Goal: Complete application form

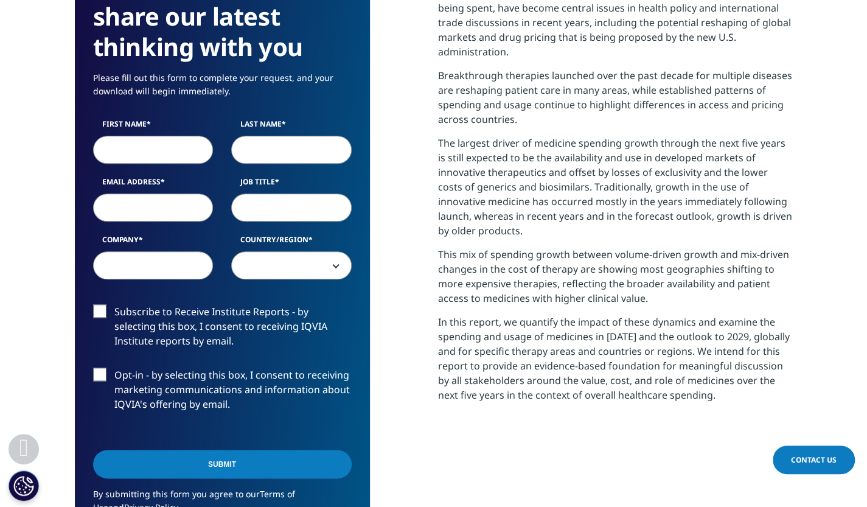
click at [150, 164] on div "First Name Last Name Email Address Job Title Company Country/Region [GEOGRAPHIC…" at bounding box center [222, 205] width 277 height 173
click at [136, 145] on input "First Name" at bounding box center [153, 150] width 120 height 28
type input "Lu"
type input "[PERSON_NAME]"
type input "[EMAIL_ADDRESS][DOMAIN_NAME]"
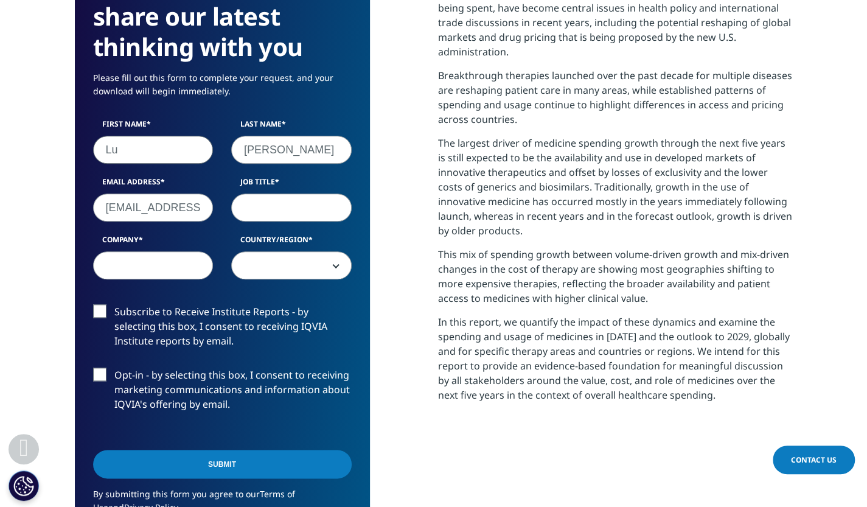
select select "[GEOGRAPHIC_DATA]"
click at [305, 207] on input "Job Title" at bounding box center [291, 207] width 120 height 28
type input "MBA Student"
click at [154, 267] on input "Company" at bounding box center [153, 265] width 120 height 28
type input "ESMT"
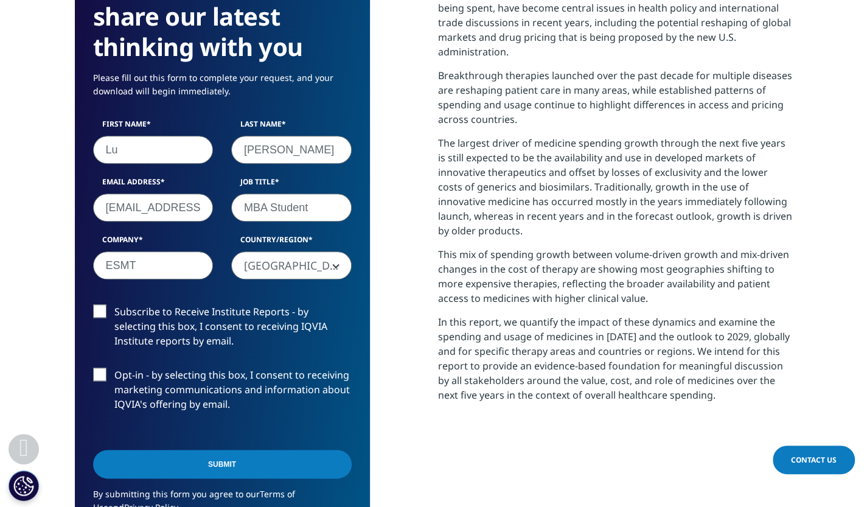
click at [99, 308] on label "Subscribe to Receive Institute Reports - by selecting this box, I consent to re…" at bounding box center [222, 329] width 259 height 50
click at [114, 304] on input "Subscribe to Receive Institute Reports - by selecting this box, I consent to re…" at bounding box center [114, 304] width 0 height 0
click at [102, 367] on label "Opt-in - by selecting this box, I consent to receiving marketing communications…" at bounding box center [222, 392] width 259 height 50
click at [114, 367] on input "Opt-in - by selecting this box, I consent to receiving marketing communications…" at bounding box center [114, 367] width 0 height 0
click at [176, 457] on input "Submit" at bounding box center [222, 464] width 259 height 29
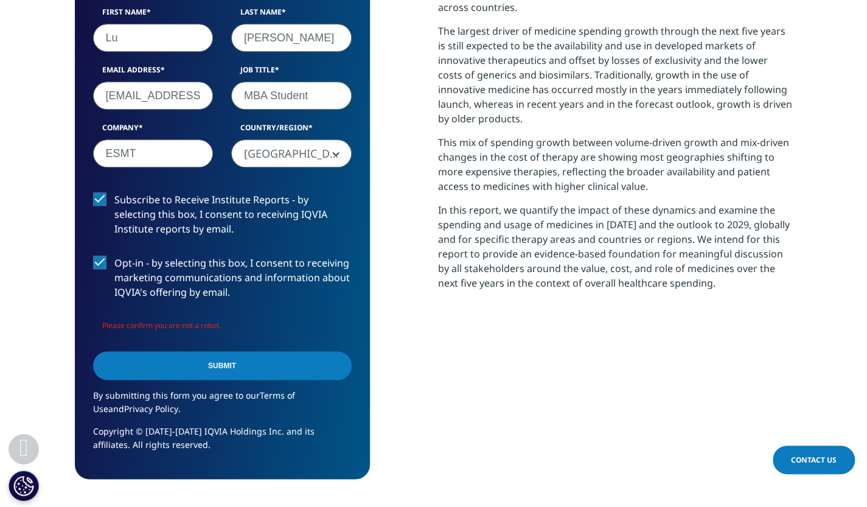
scroll to position [815, 0]
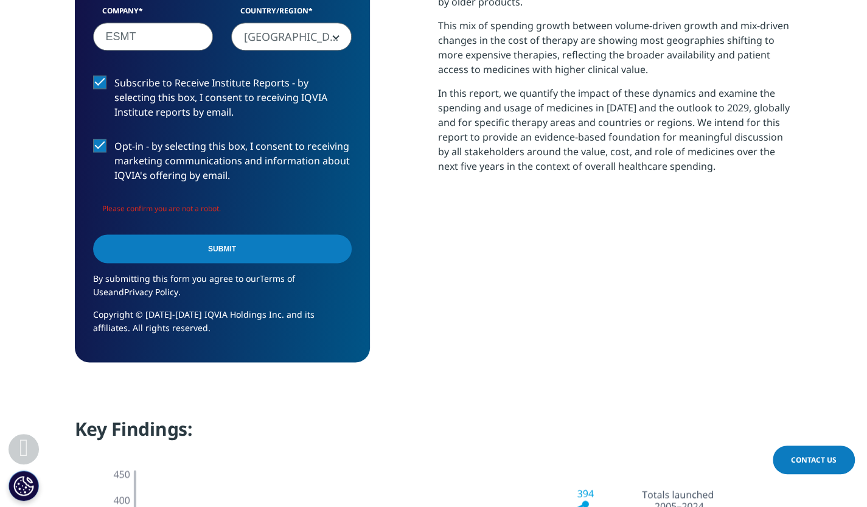
click at [341, 234] on input "Submit" at bounding box center [222, 248] width 259 height 29
click at [242, 234] on input "Submit" at bounding box center [222, 248] width 259 height 29
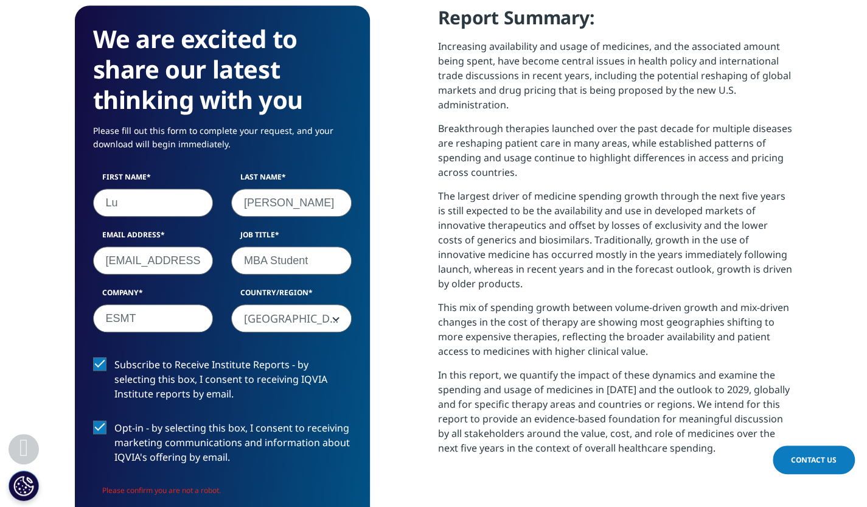
scroll to position [628, 0]
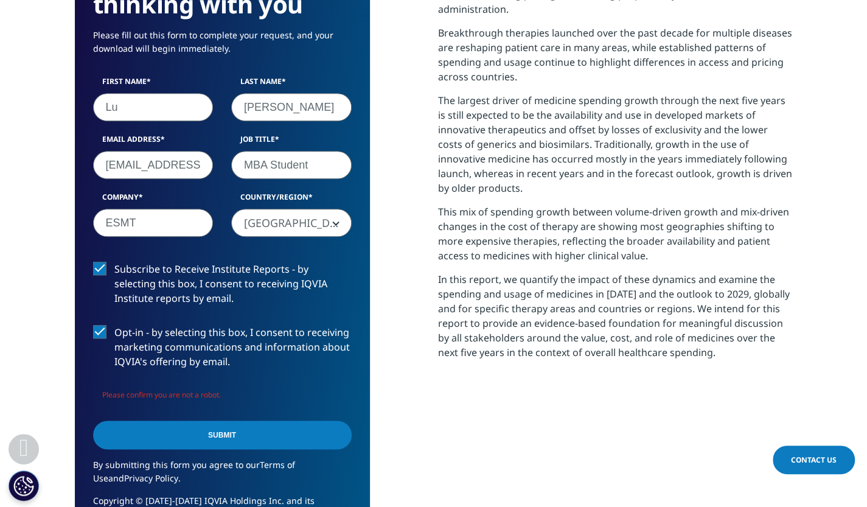
click at [189, 162] on input "[EMAIL_ADDRESS][DOMAIN_NAME]" at bounding box center [153, 165] width 120 height 28
type input "[EMAIL_ADDRESS][DOMAIN_NAME]"
click at [218, 420] on input "Submit" at bounding box center [222, 434] width 259 height 29
click at [253, 420] on input "Submit" at bounding box center [222, 434] width 259 height 29
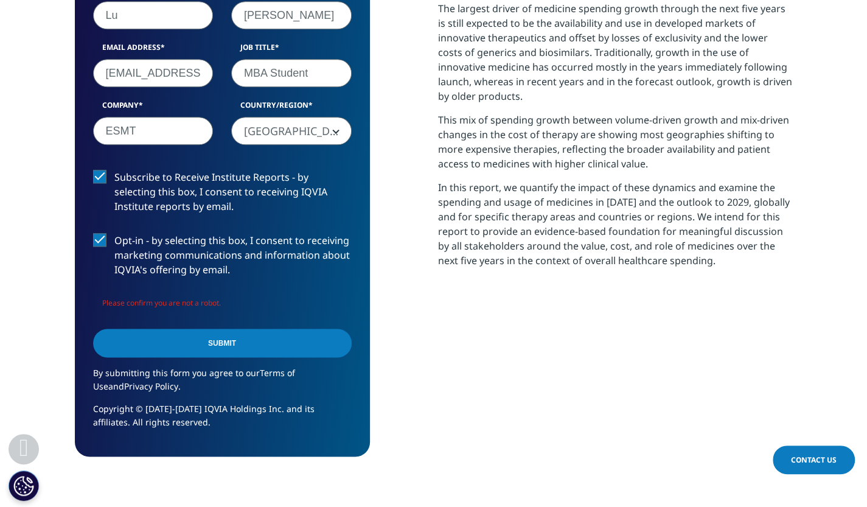
scroll to position [721, 0]
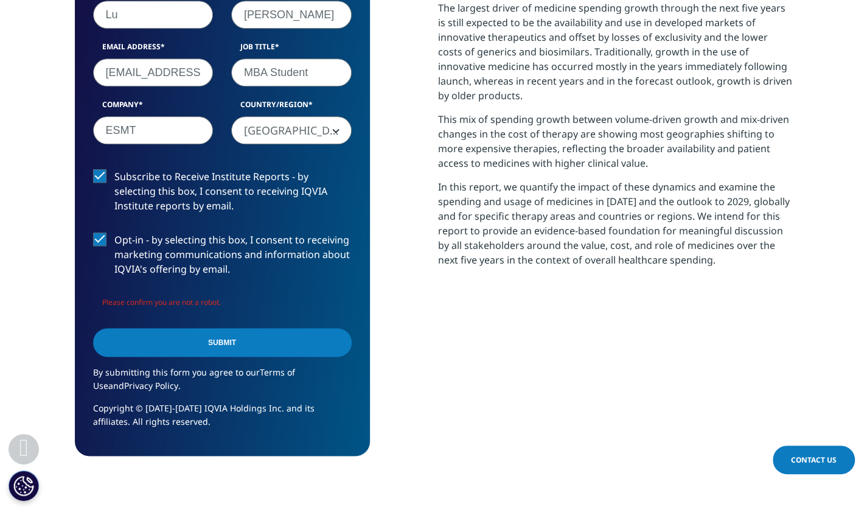
click at [213, 331] on input "Submit" at bounding box center [222, 342] width 259 height 29
click at [644, 429] on div "Report Summary: Increasing availability and usage of medicines, and the associa…" at bounding box center [615, 136] width 355 height 638
click at [200, 328] on input "Submit" at bounding box center [222, 342] width 259 height 29
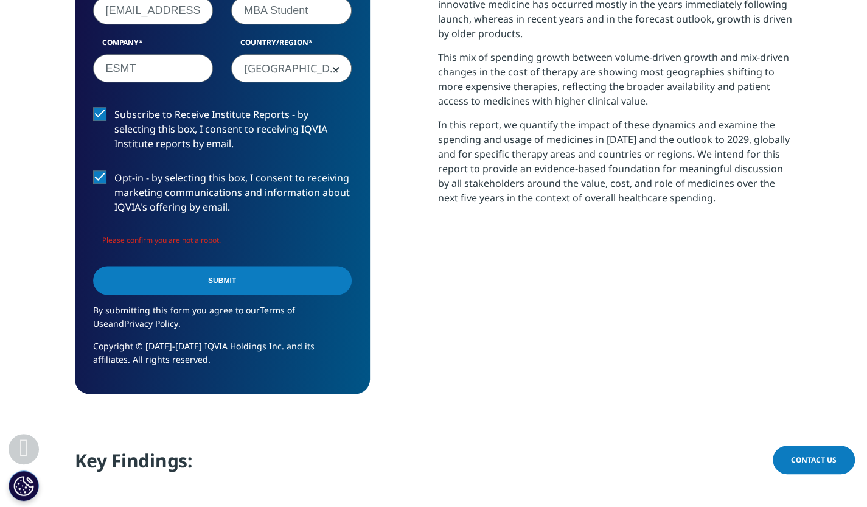
scroll to position [782, 0]
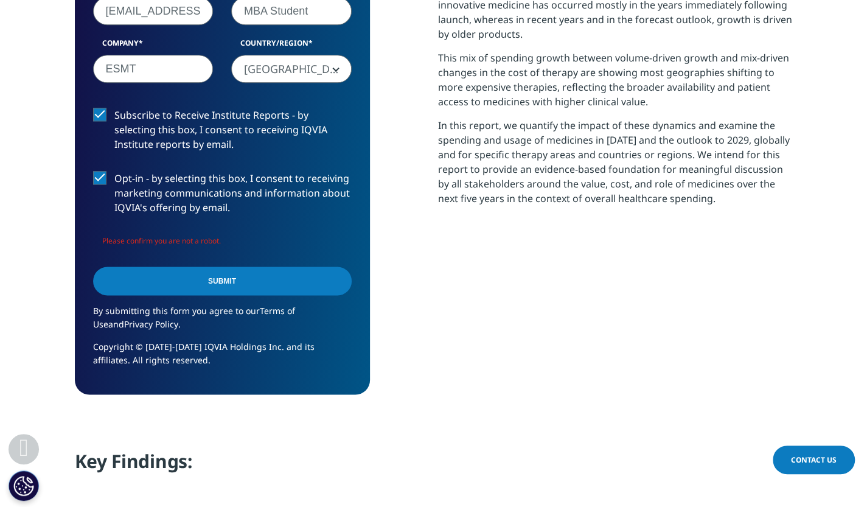
click at [221, 266] on input "Submit" at bounding box center [222, 280] width 259 height 29
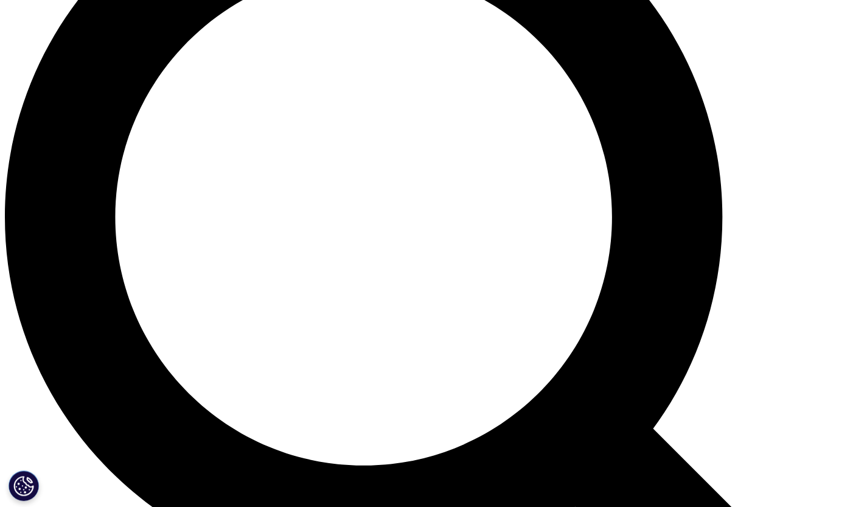
scroll to position [1018, 0]
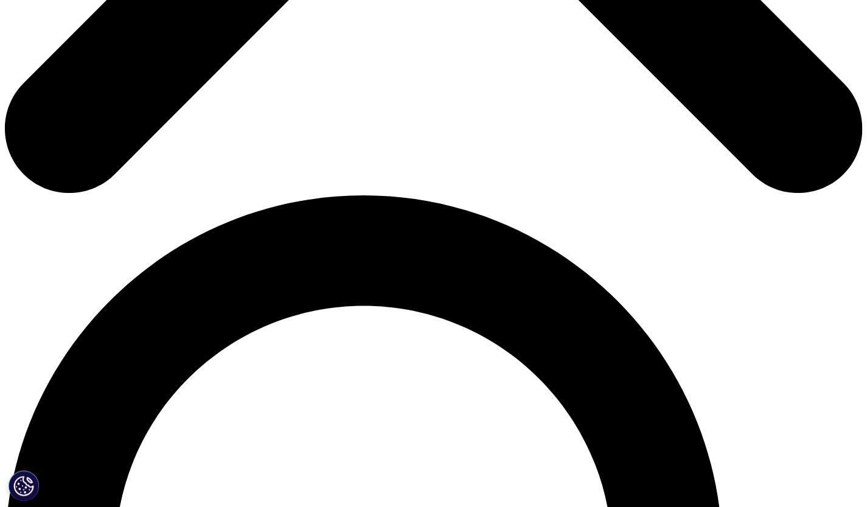
scroll to position [687, 0]
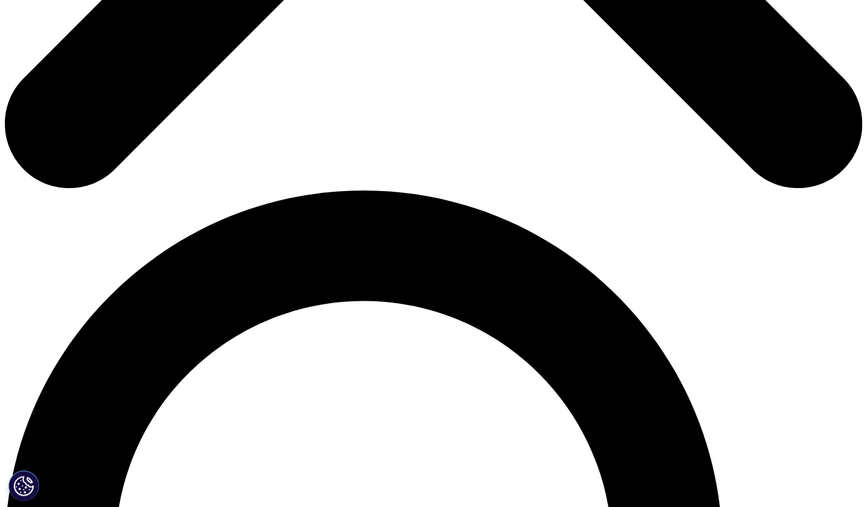
type input "Lu"
type input "[PERSON_NAME]"
type input "lu.liu@cantonbio.com"
select select "China"
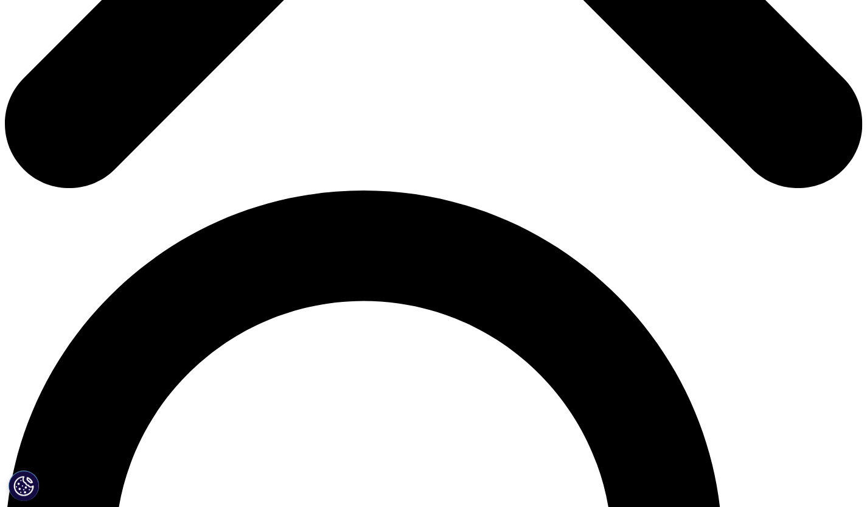
type input "MBA Student"
type input "ESMT"
type input "xiao.shen@cantonbio.com"
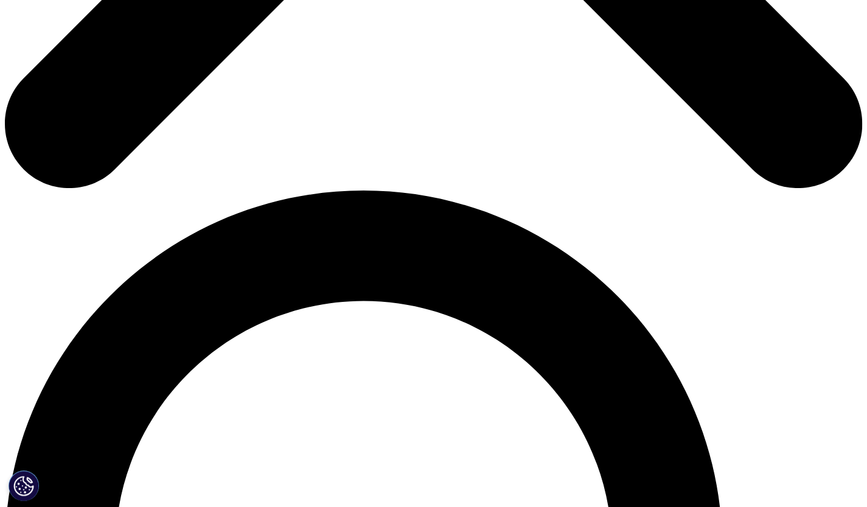
select select "[GEOGRAPHIC_DATA]"
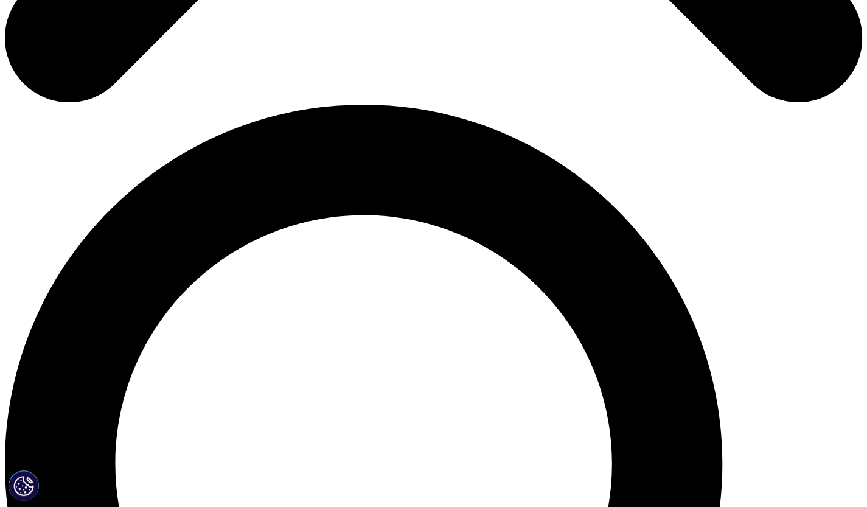
scroll to position [770, 0]
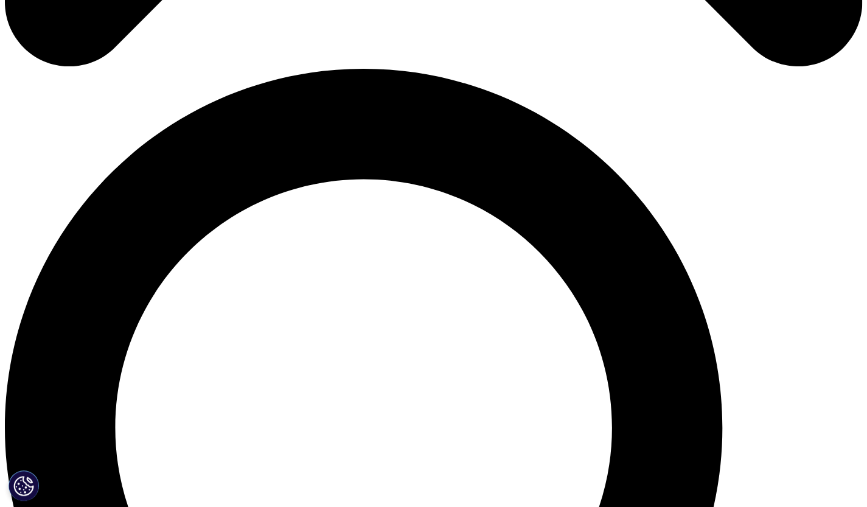
scroll to position [797, 0]
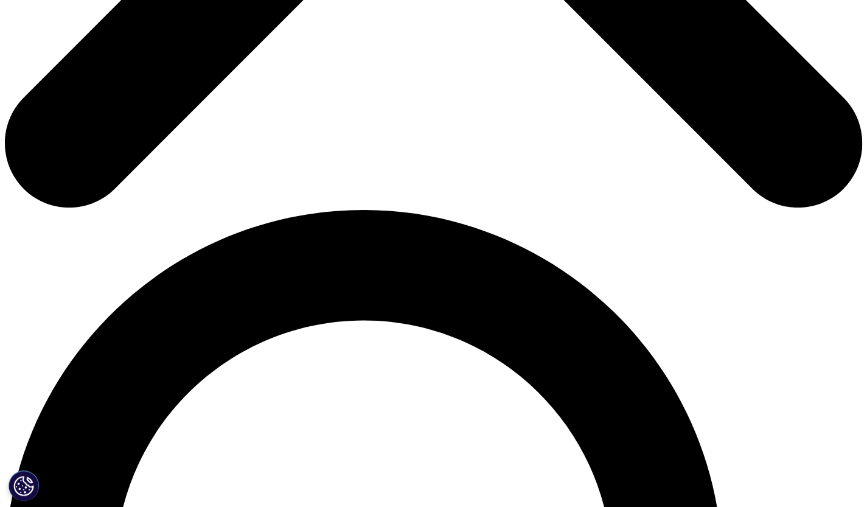
scroll to position [667, 0]
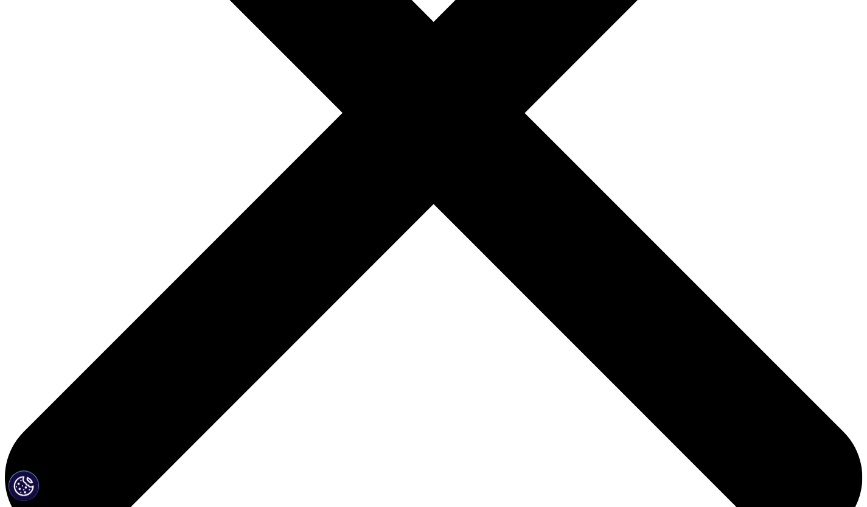
scroll to position [333, 0]
